Goal: Task Accomplishment & Management: Use online tool/utility

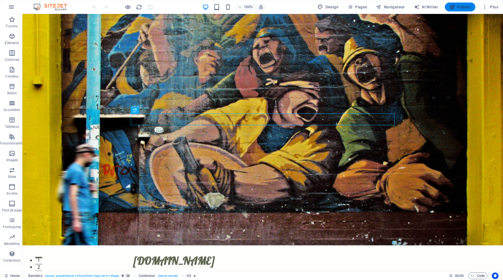
click at [456, 7] on span "Publier" at bounding box center [459, 7] width 21 height 6
click at [34, 37] on span "Conteneur" at bounding box center [39, 37] width 16 height 3
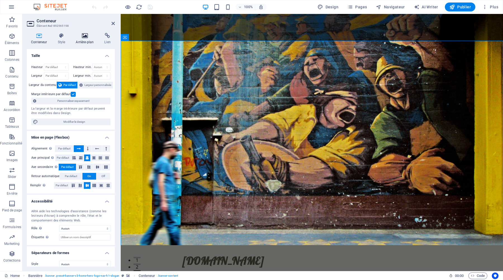
click at [85, 36] on icon at bounding box center [84, 36] width 26 height 6
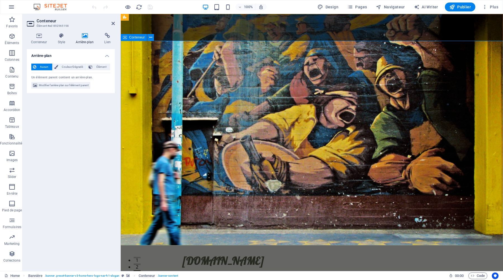
click at [83, 123] on div "Arrière-plan Aucun Couleur/Dégradé Élément Étendre l'arrière-plan pour occuper …" at bounding box center [71, 158] width 88 height 218
click at [75, 65] on span "Couleur/Dégradé" at bounding box center [72, 67] width 25 height 7
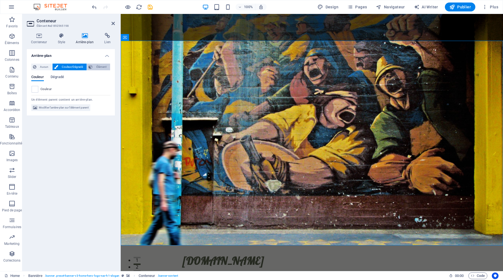
click at [100, 66] on span "Élément" at bounding box center [101, 67] width 14 height 7
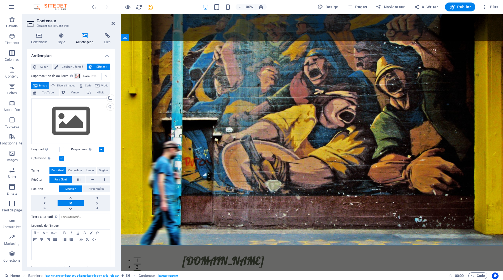
click at [44, 85] on span "Image" at bounding box center [43, 85] width 8 height 7
click at [69, 119] on div "Glissez les fichiers ici, cliquez pour choisir les fichiers ou sélectionnez les…" at bounding box center [70, 122] width 79 height 46
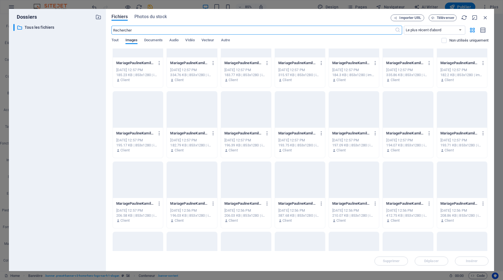
scroll to position [4529, 0]
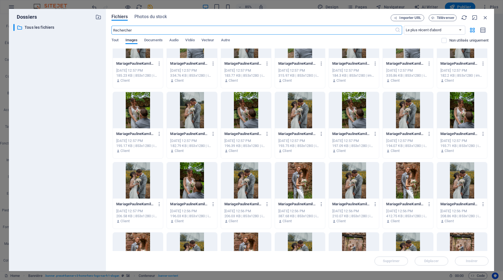
click at [415, 113] on div at bounding box center [407, 110] width 50 height 36
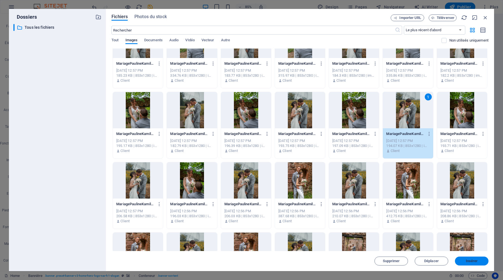
click at [472, 264] on button "Insérer" at bounding box center [471, 261] width 34 height 9
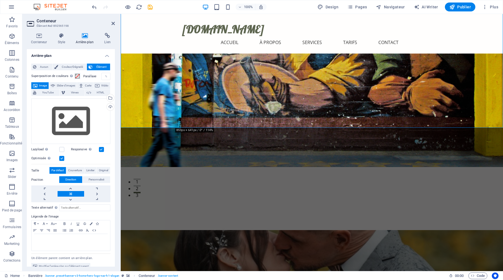
scroll to position [0, 0]
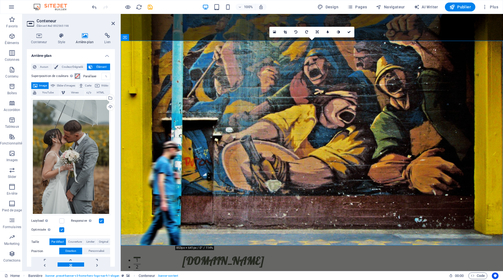
click at [76, 76] on span at bounding box center [77, 76] width 4 height 4
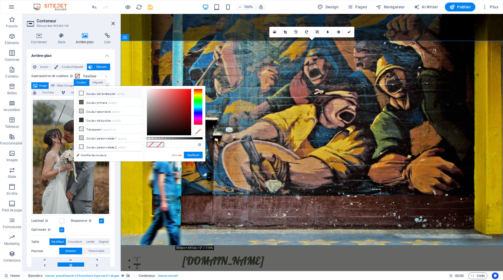
click at [80, 92] on icon at bounding box center [81, 93] width 4 height 4
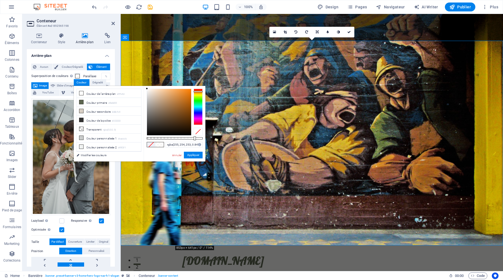
type input "rgba(255, 254, 253, 0.842)"
drag, startPoint x: 202, startPoint y: 138, endPoint x: 193, endPoint y: 140, distance: 8.2
click at [193, 140] on div at bounding box center [194, 139] width 2 height 4
click at [194, 154] on button "Appliquer" at bounding box center [193, 155] width 19 height 7
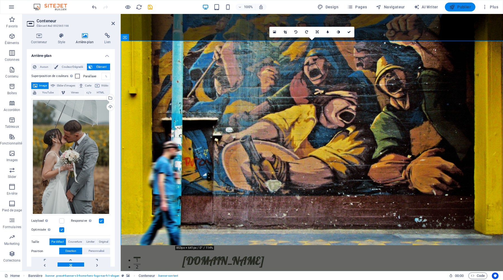
click at [461, 7] on span "Publier" at bounding box center [459, 7] width 21 height 6
